Goal: Information Seeking & Learning: Find specific fact

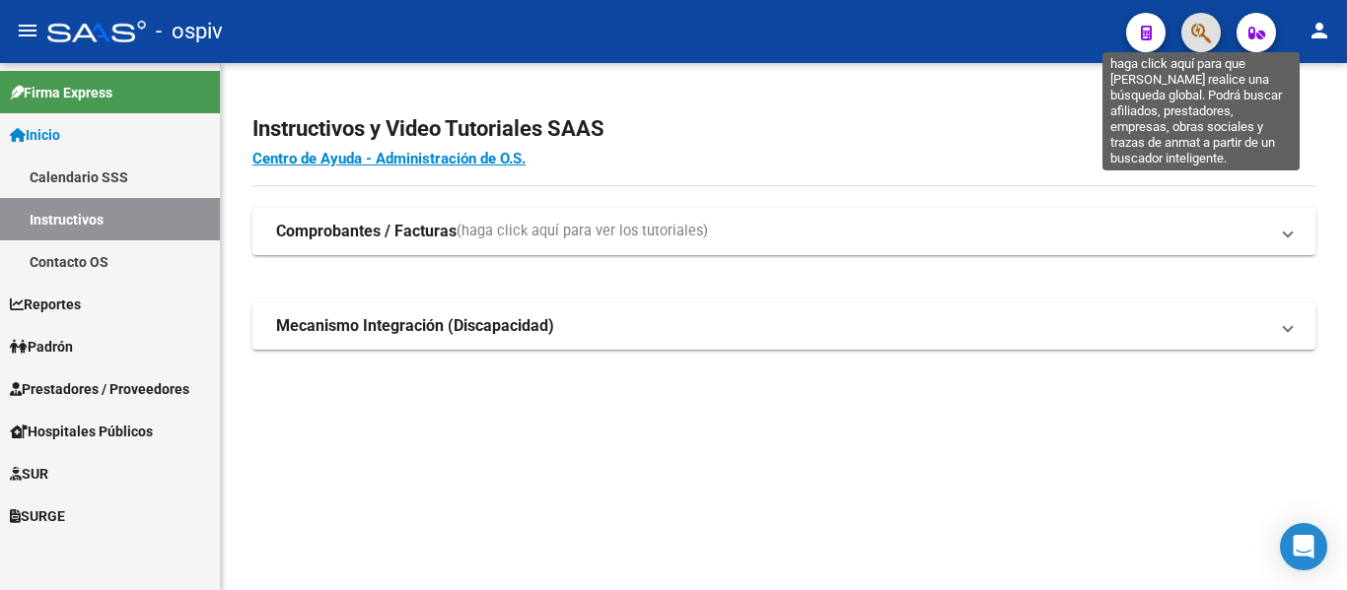
click at [1211, 36] on icon "button" at bounding box center [1201, 33] width 20 height 23
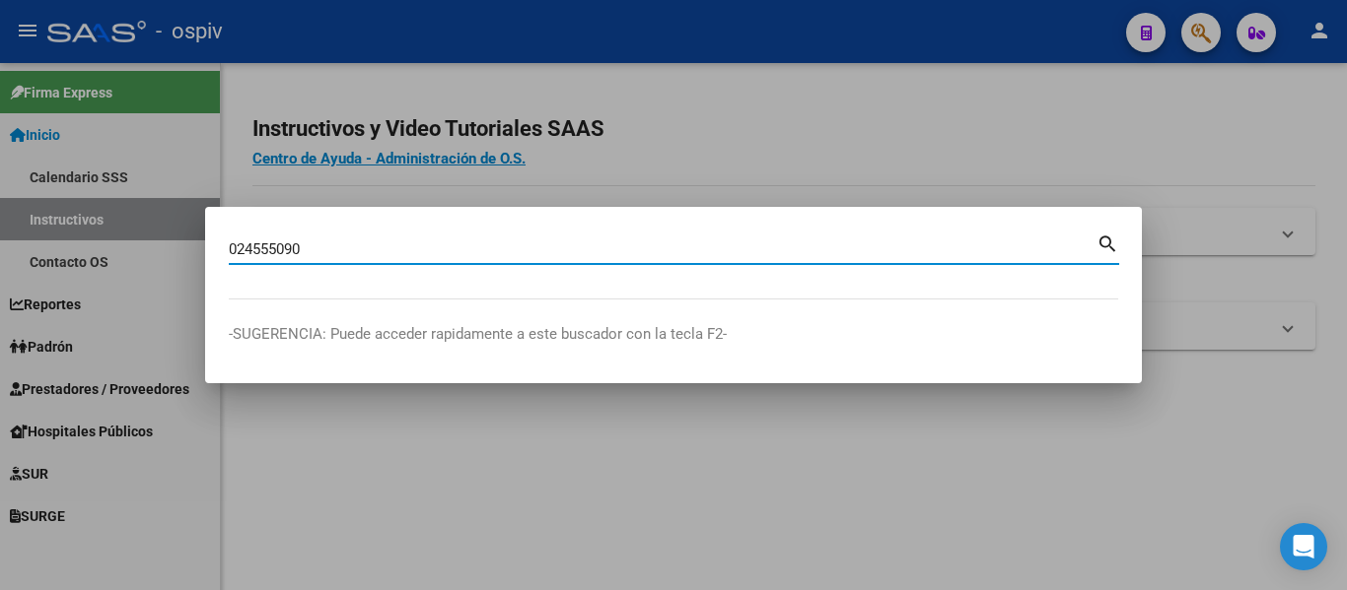
type input "024555090"
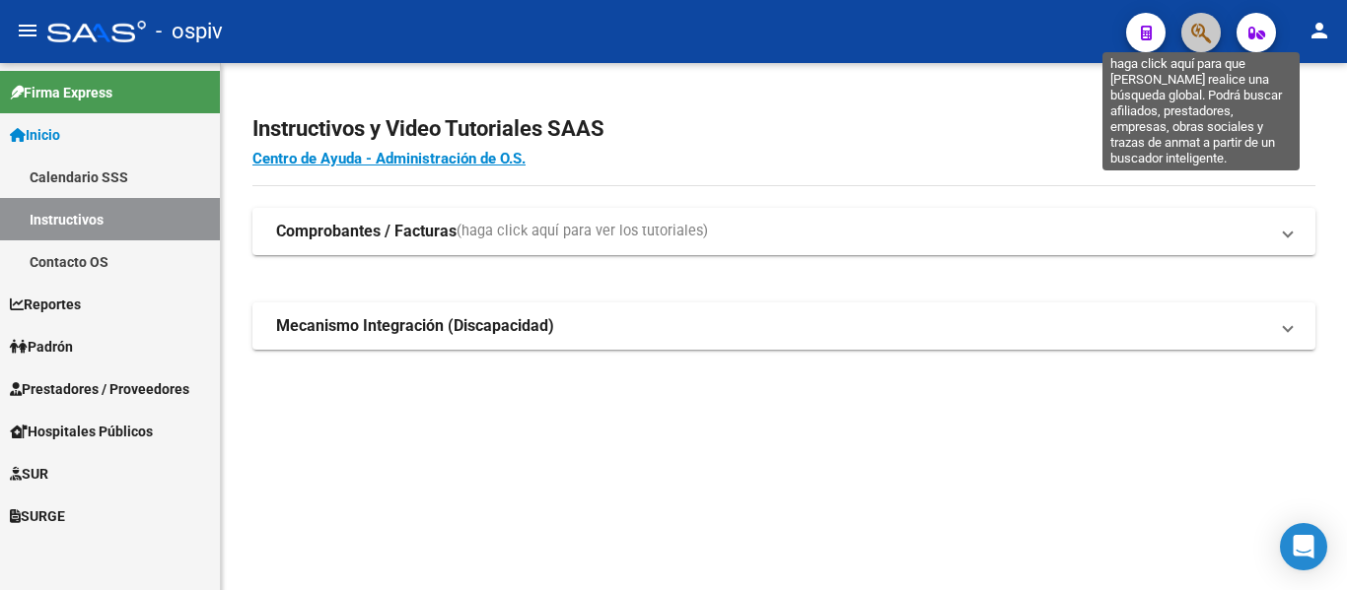
click at [1203, 27] on icon "button" at bounding box center [1201, 33] width 20 height 23
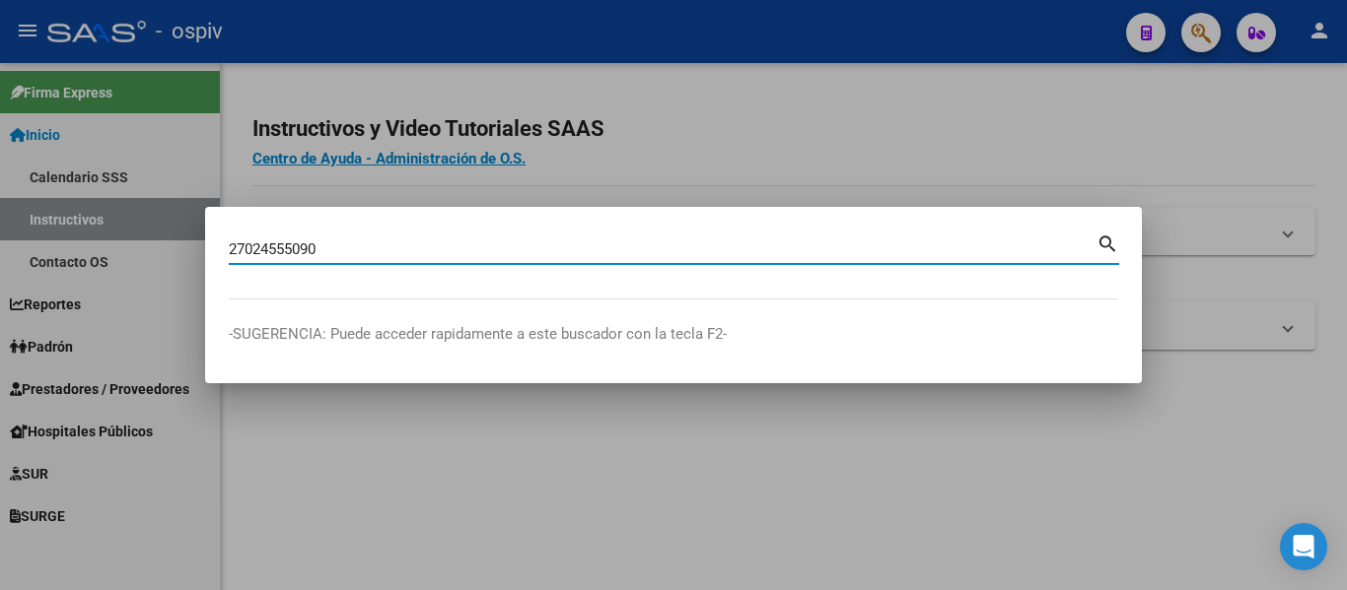
type input "27024555090"
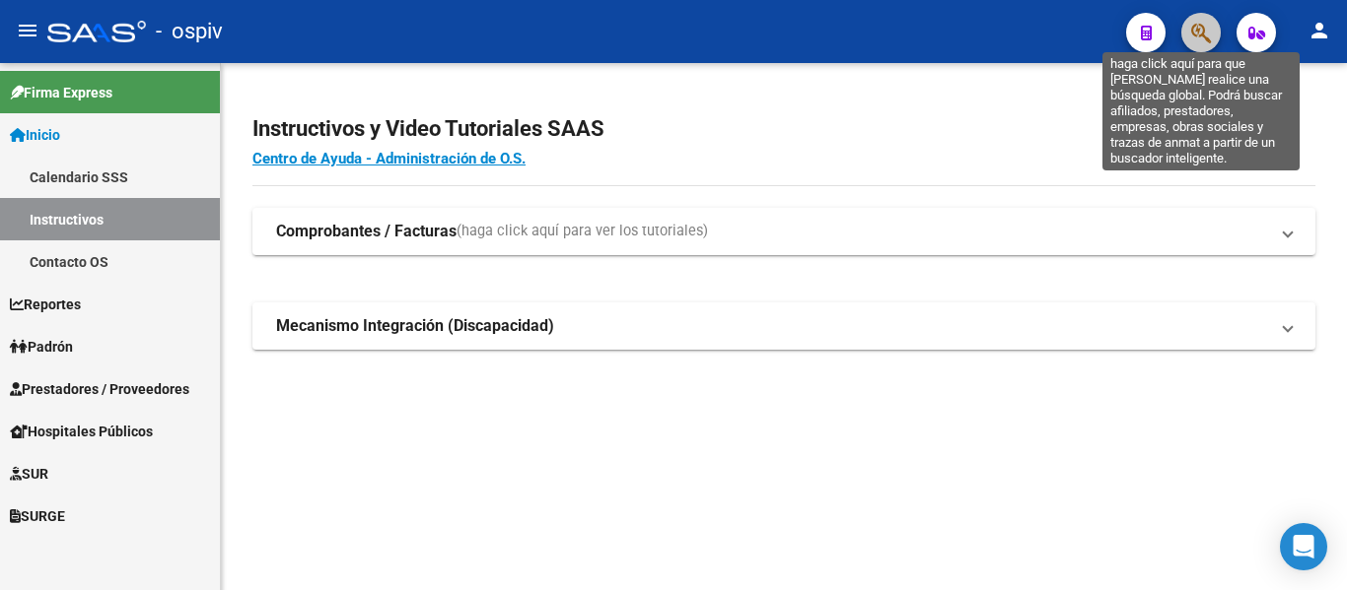
click at [1191, 34] on icon "button" at bounding box center [1201, 33] width 20 height 23
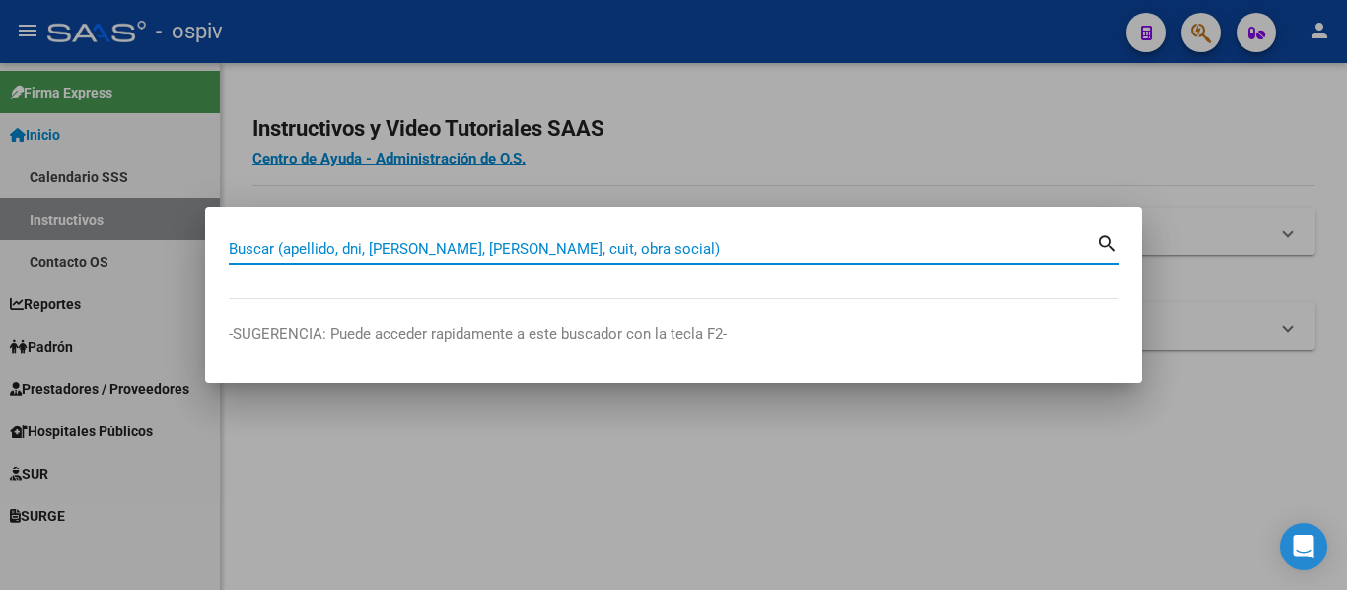
click at [640, 242] on input "Buscar (apellido, dni, [PERSON_NAME], [PERSON_NAME], cuit, obra social)" at bounding box center [662, 250] width 867 height 18
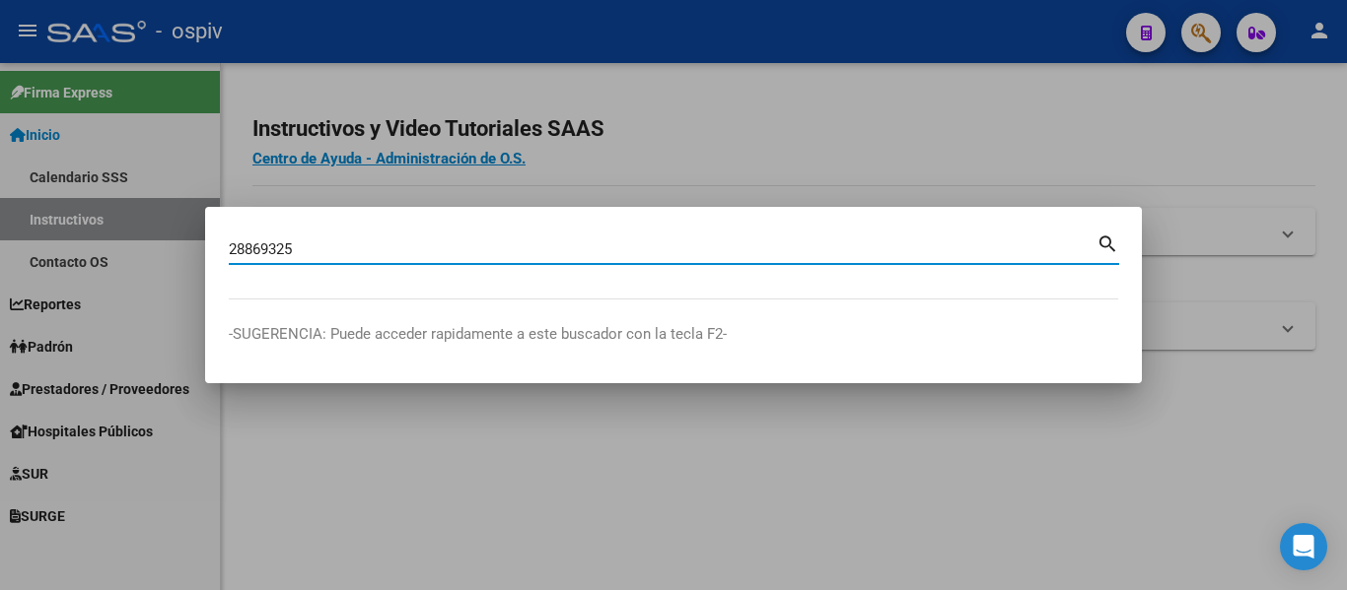
type input "28869325"
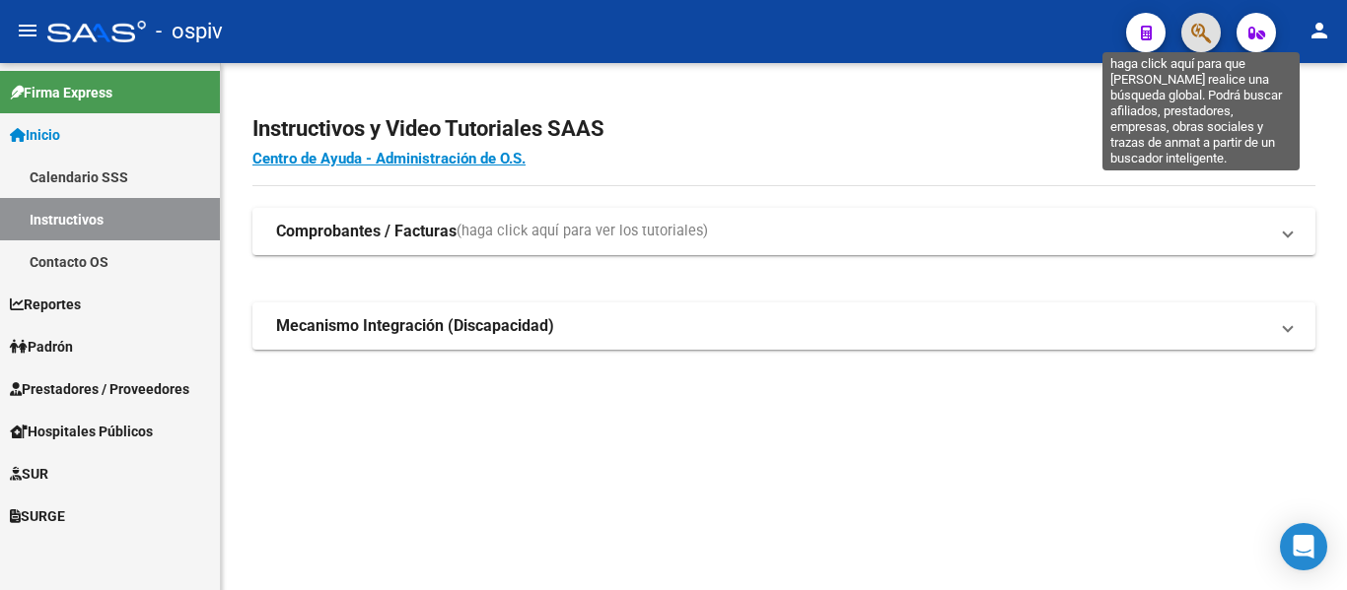
click at [1198, 39] on icon "button" at bounding box center [1201, 33] width 20 height 23
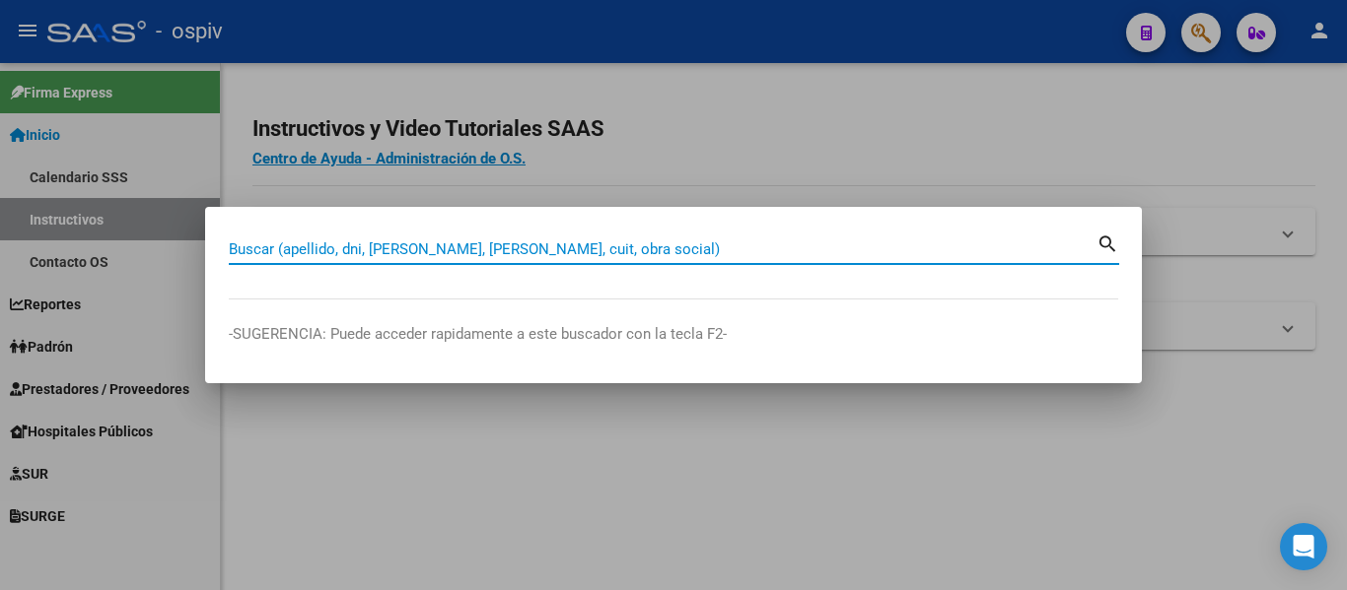
click at [501, 244] on input "Buscar (apellido, dni, [PERSON_NAME], [PERSON_NAME], cuit, obra social)" at bounding box center [662, 250] width 867 height 18
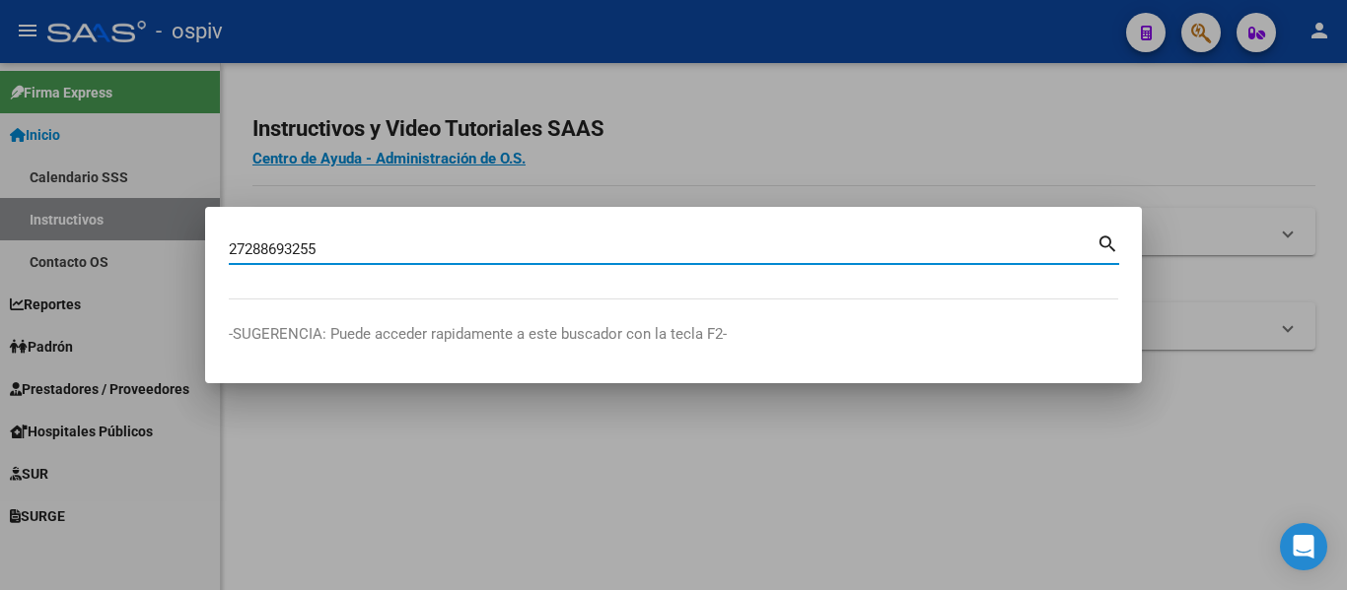
type input "27288693255"
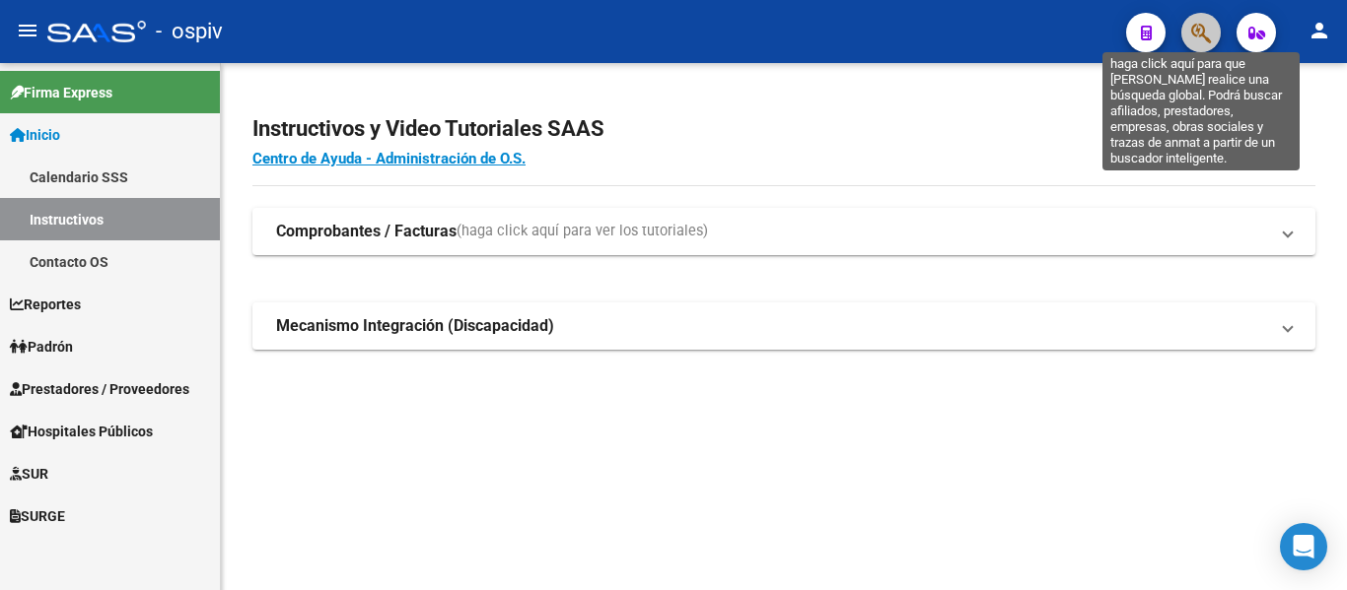
click at [1205, 38] on icon "button" at bounding box center [1201, 33] width 20 height 23
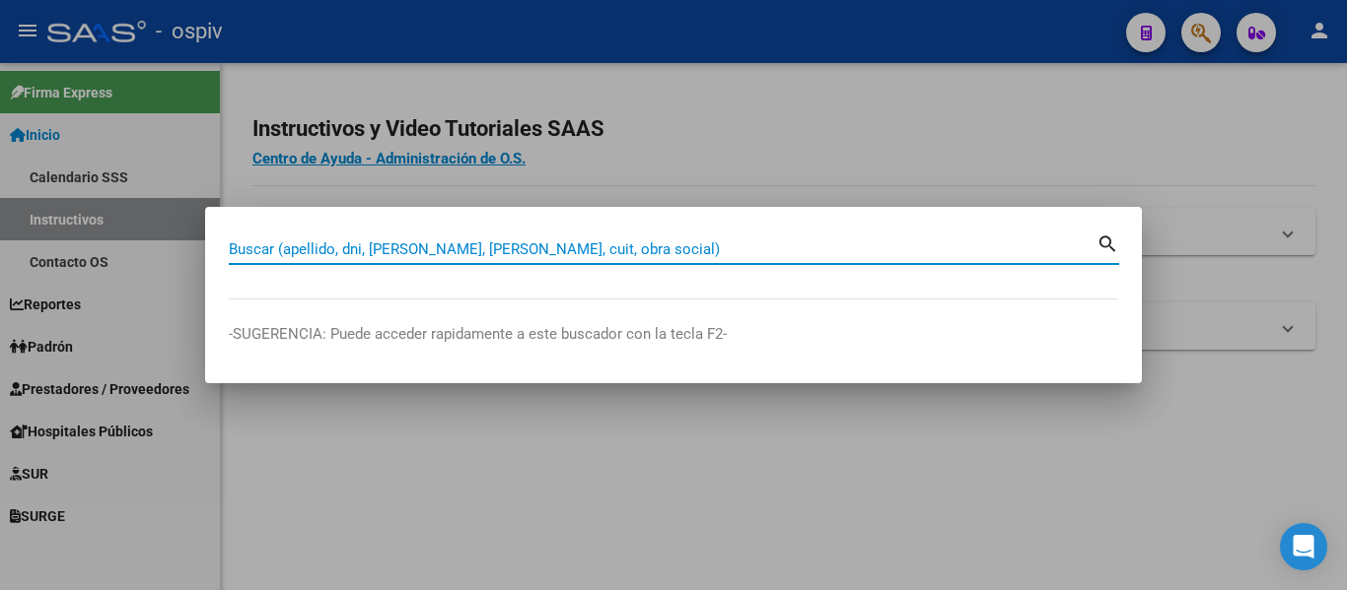
click at [615, 246] on input "Buscar (apellido, dni, [PERSON_NAME], [PERSON_NAME], cuit, obra social)" at bounding box center [662, 250] width 867 height 18
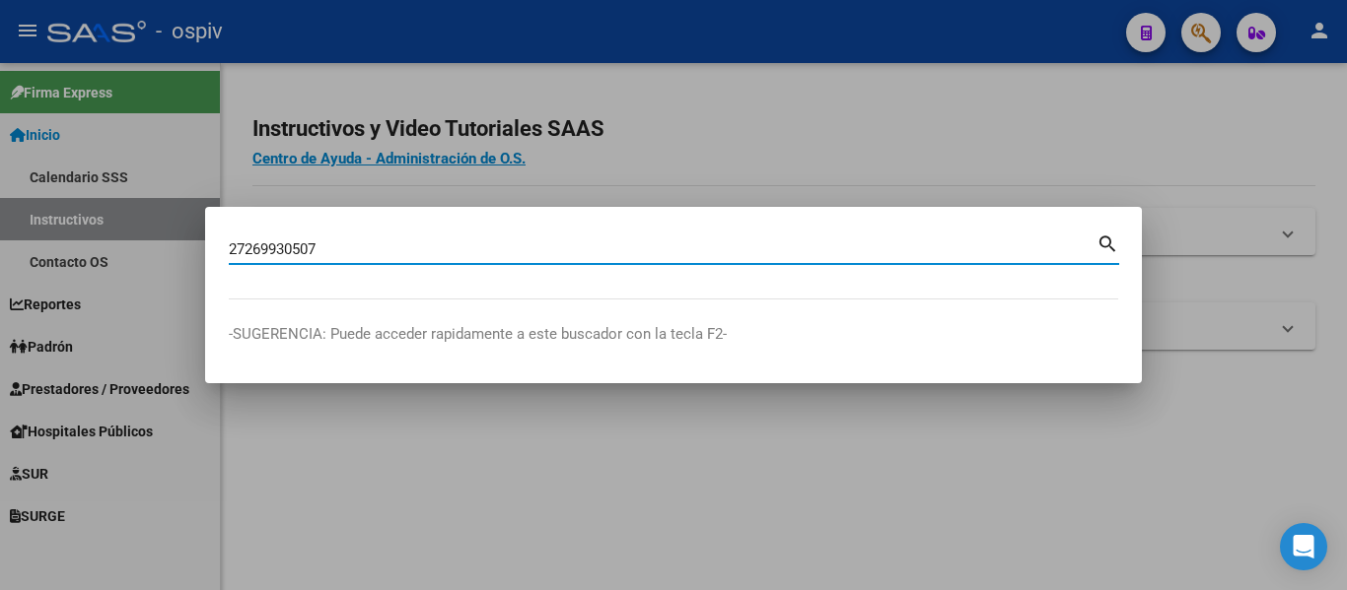
type input "27269930507"
